Goal: Information Seeking & Learning: Learn about a topic

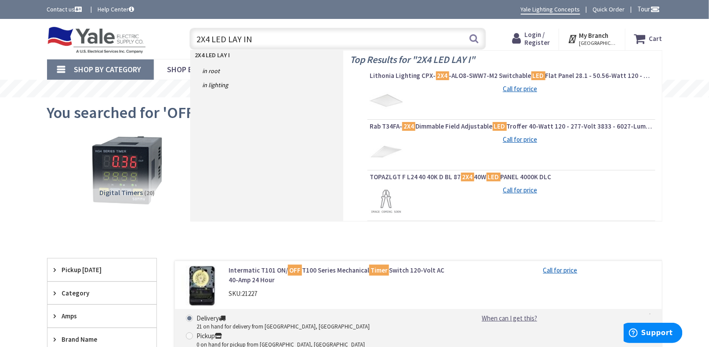
type input "2X4 LED LAY IN"
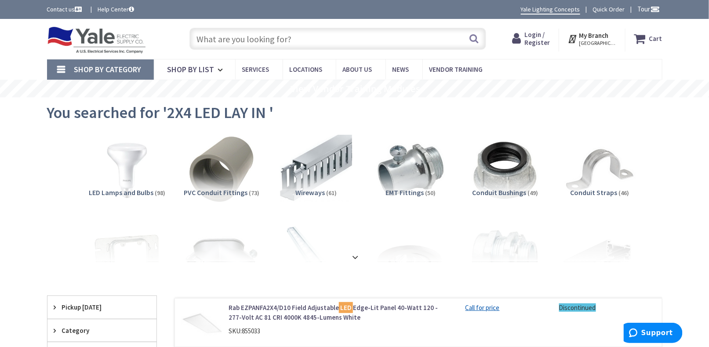
click at [313, 38] on input "text" at bounding box center [338, 39] width 297 height 22
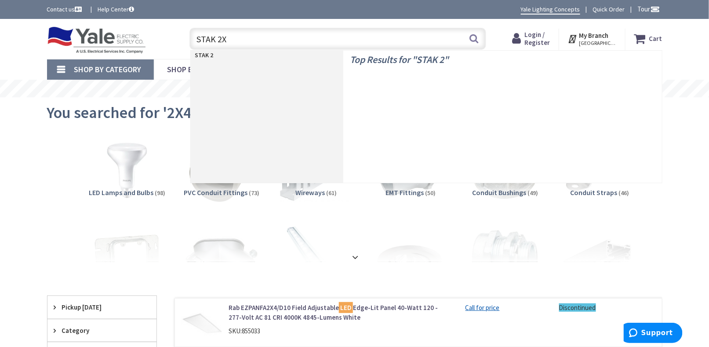
type input "STAK 2X2"
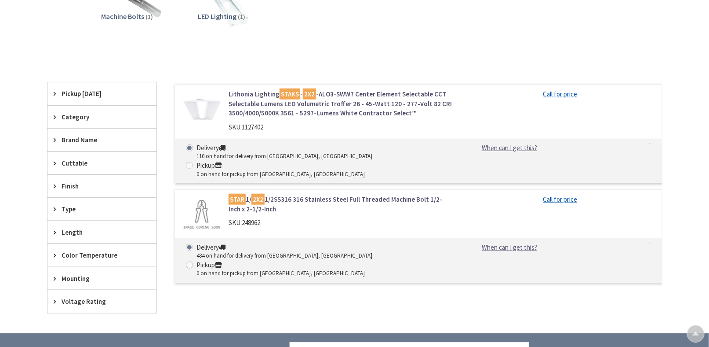
click at [377, 99] on link "Lithonia Lighting STAKS - 2X2 -ALO3-SWW7 Center Element Selectable CCT Selectab…" at bounding box center [341, 103] width 224 height 28
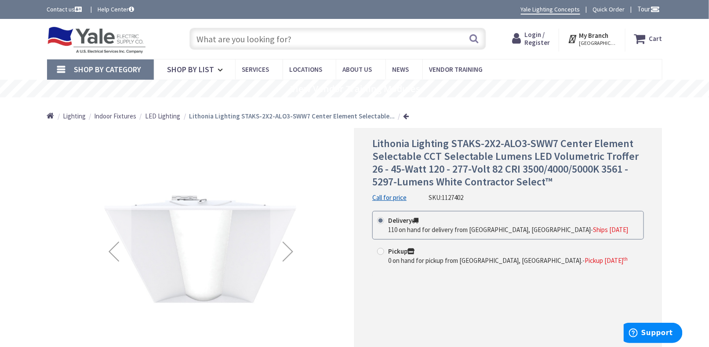
click at [95, 43] on img at bounding box center [96, 39] width 99 height 27
